Goal: Information Seeking & Learning: Learn about a topic

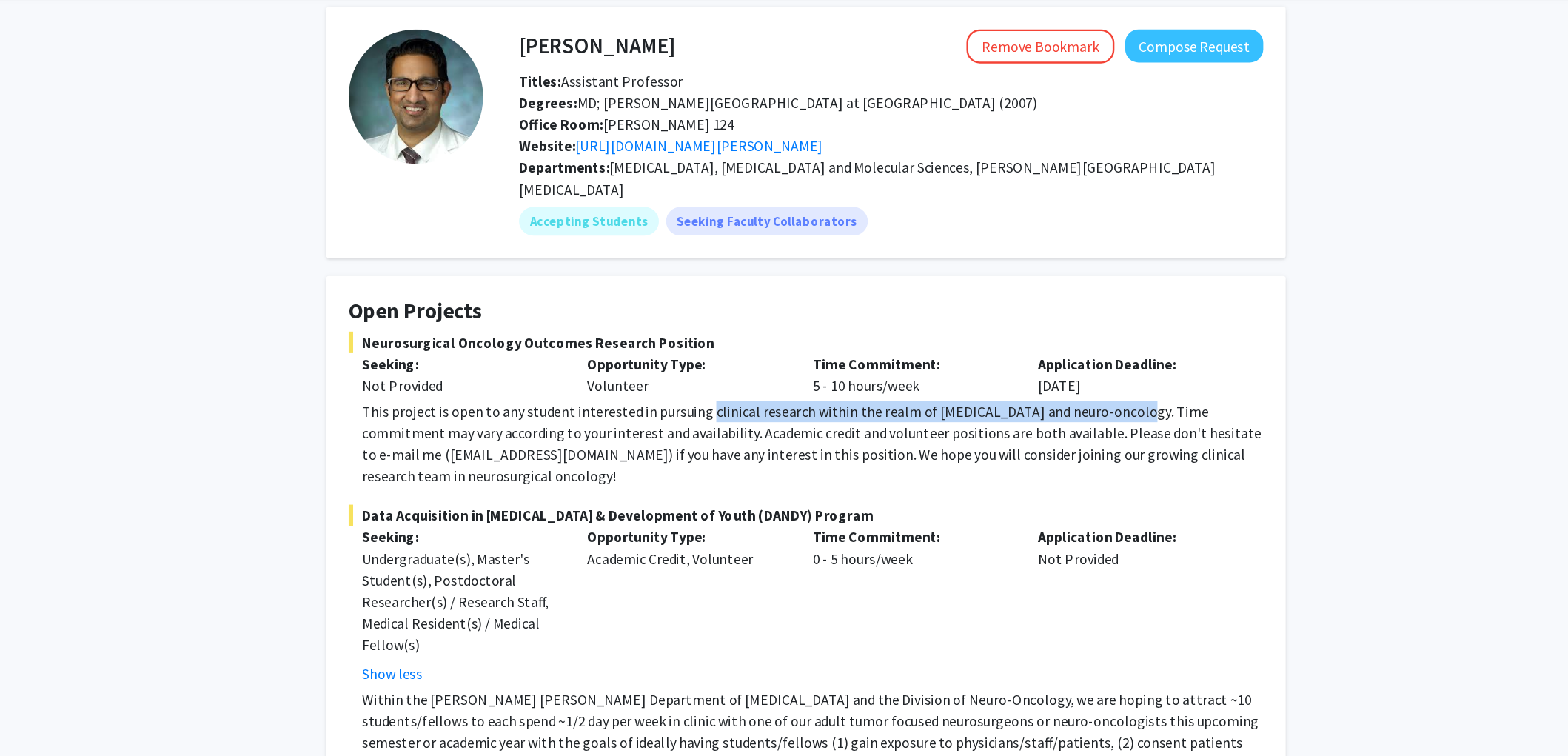
drag, startPoint x: 699, startPoint y: 378, endPoint x: 1044, endPoint y: 376, distance: 345.0
click at [1044, 389] on div "This project is open to any student interested in pursuing clinical research wi…" at bounding box center [789, 424] width 744 height 71
copy div "clinical research within the realm of [MEDICAL_DATA] and neuro-oncology"
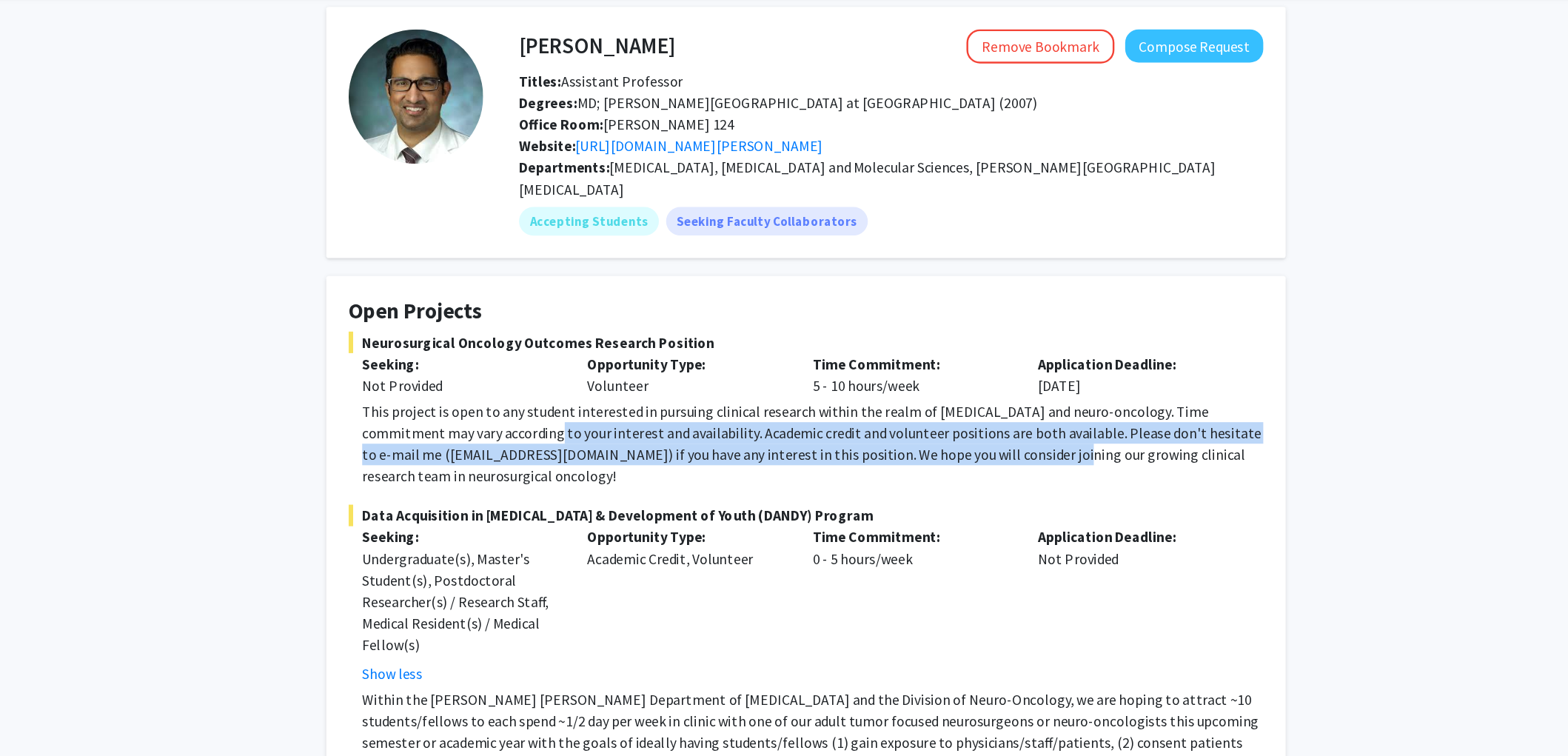
drag, startPoint x: 519, startPoint y: 400, endPoint x: 937, endPoint y: 413, distance: 418.2
click at [937, 413] on div "This project is open to any student interested in pursuing clinical research wi…" at bounding box center [789, 424] width 744 height 71
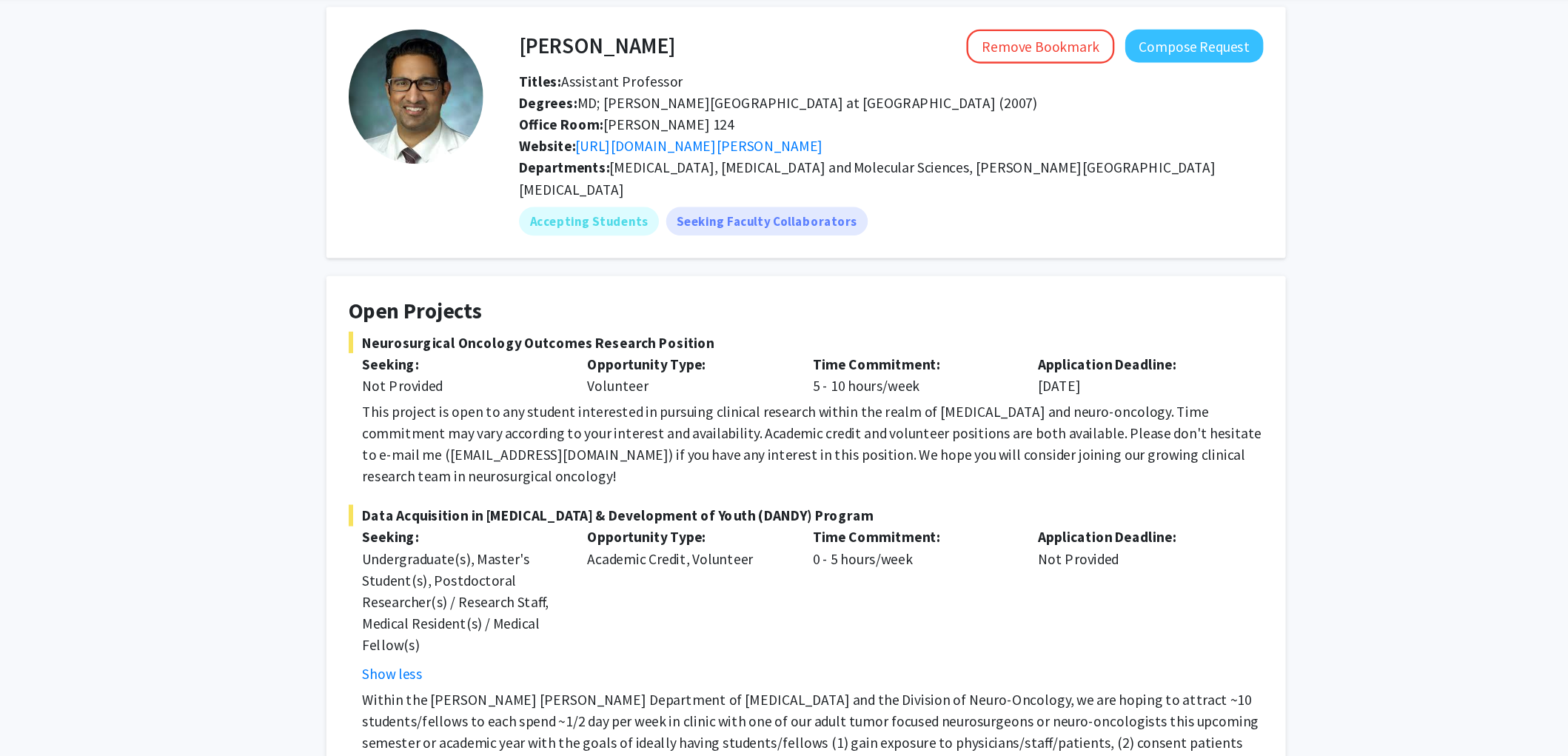
click at [970, 408] on div "This project is open to any student interested in pursuing clinical research wi…" at bounding box center [789, 424] width 744 height 71
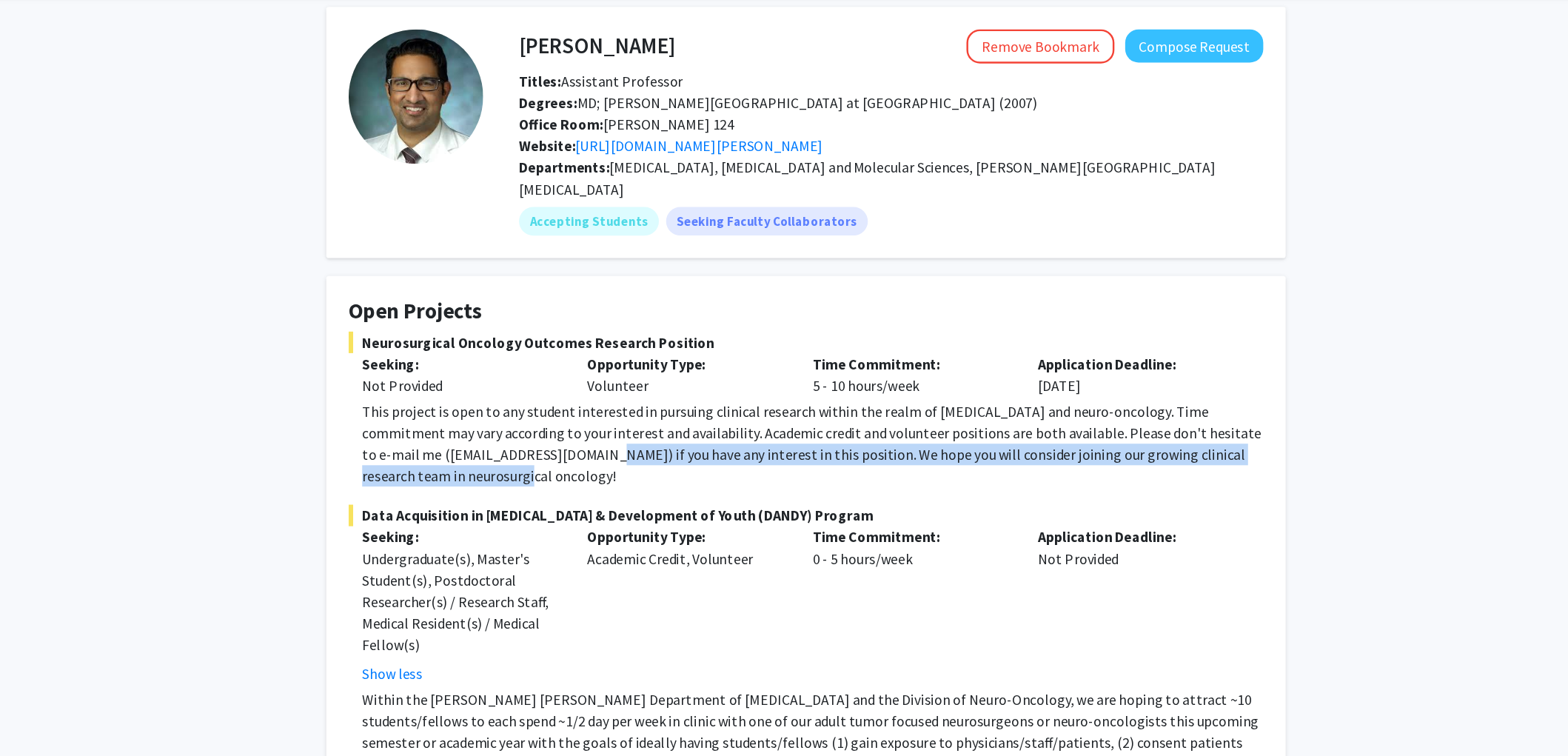
drag, startPoint x: 557, startPoint y: 419, endPoint x: 869, endPoint y: 428, distance: 312.1
click at [869, 428] on div "This project is open to any student interested in pursuing clinical research wi…" at bounding box center [789, 424] width 744 height 71
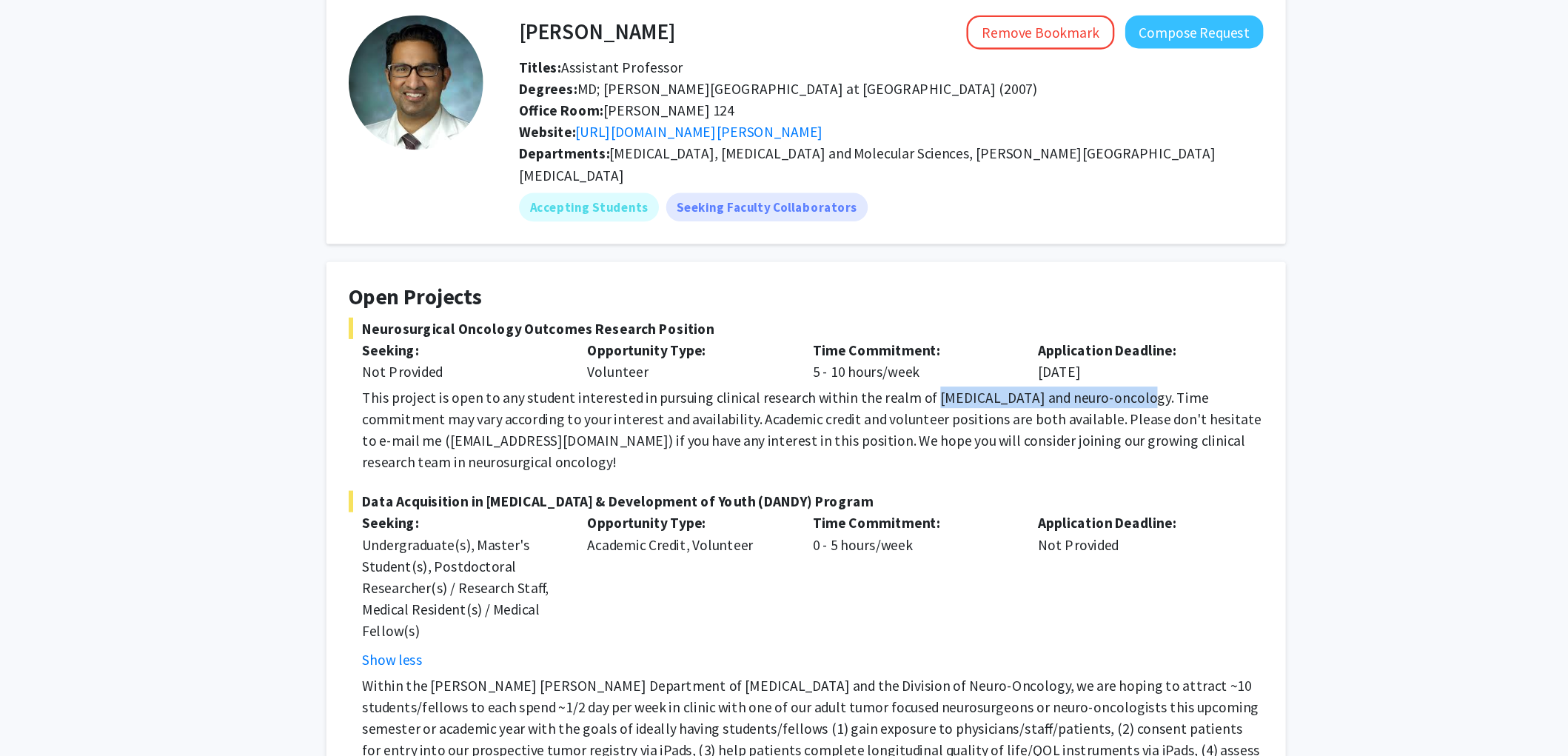
drag, startPoint x: 875, startPoint y: 379, endPoint x: 1044, endPoint y: 378, distance: 169.0
click at [1044, 389] on div "This project is open to any student interested in pursuing clinical research wi…" at bounding box center [789, 424] width 744 height 71
copy div "[MEDICAL_DATA] and neuro-oncology"
